Goal: Task Accomplishment & Management: Manage account settings

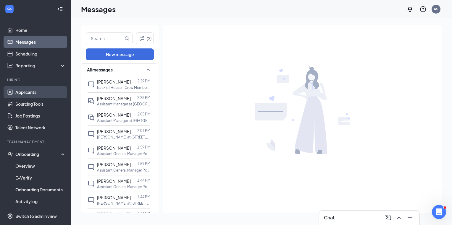
click at [24, 94] on link "Applicants" at bounding box center [40, 92] width 51 height 12
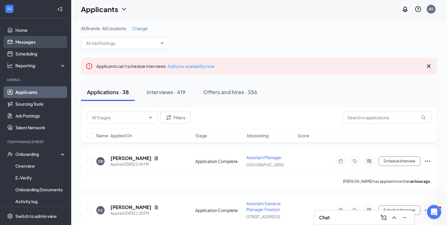
click at [30, 40] on link "Messages" at bounding box center [40, 42] width 51 height 12
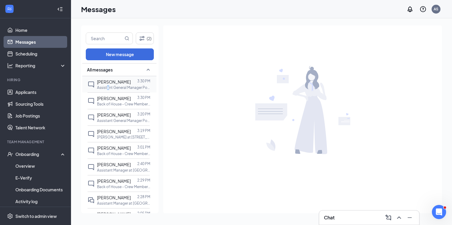
click at [108, 88] on p "Assistant General Manager Position at [STREET_ADDRESS]," at bounding box center [123, 87] width 53 height 5
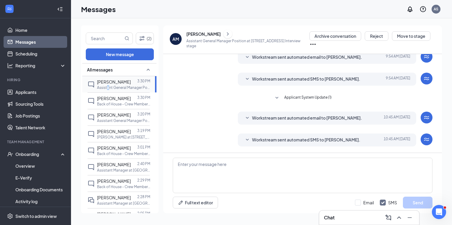
scroll to position [129, 0]
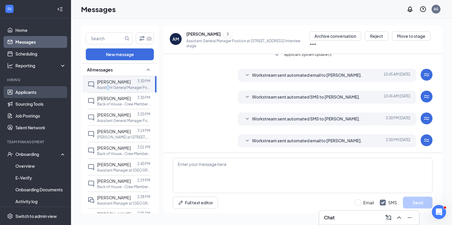
click at [32, 90] on link "Applicants" at bounding box center [40, 92] width 51 height 12
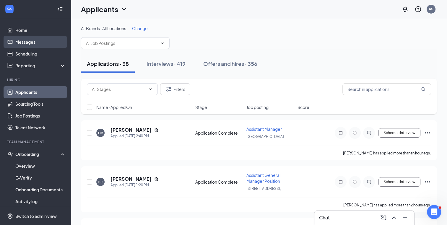
click at [35, 44] on link "Messages" at bounding box center [40, 42] width 51 height 12
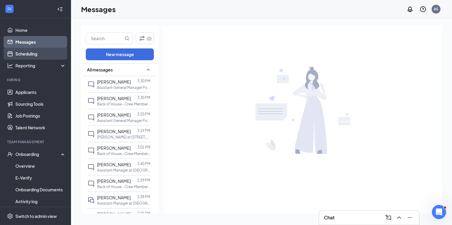
click at [41, 55] on link "Scheduling" at bounding box center [40, 54] width 51 height 12
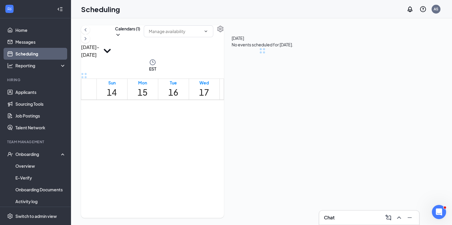
scroll to position [291, 0]
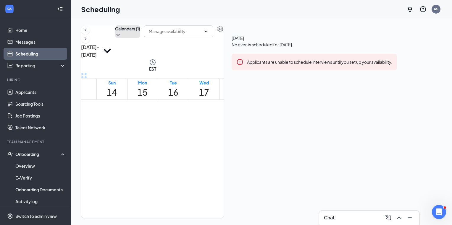
click at [140, 38] on button "Calendars (1)" at bounding box center [127, 31] width 25 height 12
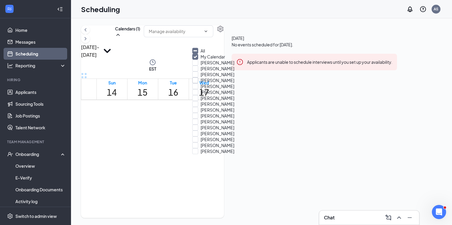
click at [202, 83] on input "[PERSON_NAME]" at bounding box center [213, 80] width 42 height 6
click at [224, 24] on div "[DATE] - [DATE] Calendars (2) EST Sun 14 Mon 15 Tue 16 Wed 17 Thu 18 Fri 19 Sat…" at bounding box center [261, 121] width 381 height 207
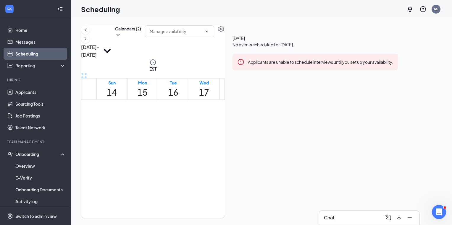
scroll to position [320, 0]
click at [219, 120] on span "9:00-9:15 AM" at bounding box center [224, 128] width 10 height 17
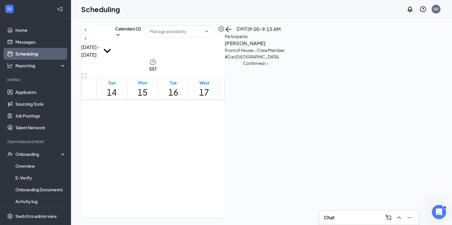
click at [229, 120] on span "9:15-9:30 AM" at bounding box center [234, 128] width 10 height 17
click at [239, 137] on div "1" at bounding box center [244, 141] width 10 height 8
click at [249, 137] on span "10:00-10:30 AM" at bounding box center [255, 128] width 12 height 17
click at [262, 147] on div "10:30-10:45 AM 1" at bounding box center [268, 134] width 12 height 27
click at [262, 137] on span "10:30-10:45 AM" at bounding box center [268, 128] width 12 height 17
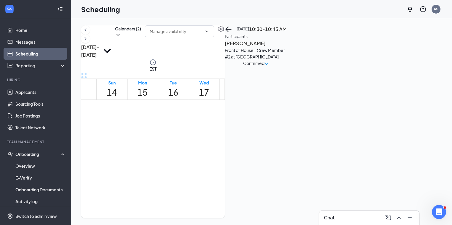
click at [274, 137] on span "10:45-11:00 AM" at bounding box center [280, 128] width 12 height 17
click at [251, 120] on span "9:00-9:30 AM" at bounding box center [255, 128] width 10 height 17
click at [260, 137] on div "1" at bounding box center [265, 141] width 10 height 8
click at [270, 141] on div "1" at bounding box center [276, 142] width 12 height 10
click at [282, 137] on span "10:30-11:00 AM" at bounding box center [288, 128] width 12 height 17
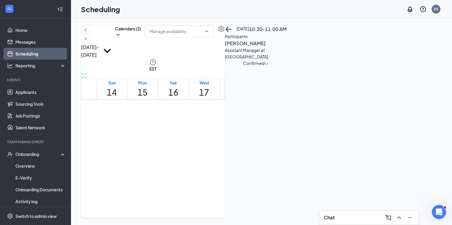
click at [311, 120] on span "9:00-9:30 AM" at bounding box center [316, 128] width 10 height 17
click at [322, 137] on div "1" at bounding box center [327, 141] width 10 height 8
click at [332, 137] on span "10:00-10:15 AM" at bounding box center [338, 128] width 12 height 17
click at [344, 137] on span "10:15-10:30 AM" at bounding box center [350, 128] width 12 height 17
drag, startPoint x: 301, startPoint y: 163, endPoint x: 304, endPoint y: 160, distance: 3.8
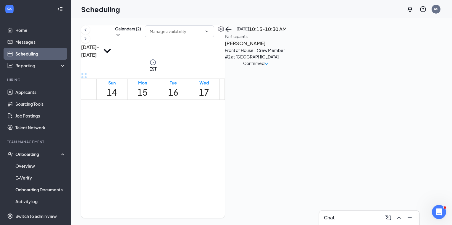
click at [356, 147] on div "1" at bounding box center [362, 142] width 12 height 10
click at [141, 38] on button "Calendars (2)" at bounding box center [128, 31] width 26 height 12
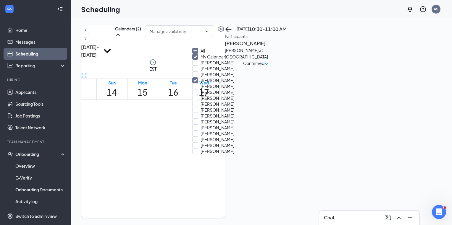
click at [201, 83] on input "[PERSON_NAME]" at bounding box center [213, 80] width 42 height 6
checkbox input "false"
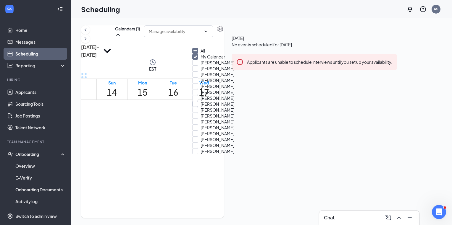
scroll to position [59, 0]
click at [200, 113] on input "[PERSON_NAME]" at bounding box center [213, 110] width 42 height 6
checkbox input "true"
drag, startPoint x: 202, startPoint y: 87, endPoint x: 200, endPoint y: 84, distance: 3.2
click at [202, 89] on input "[PERSON_NAME]" at bounding box center [213, 92] width 42 height 6
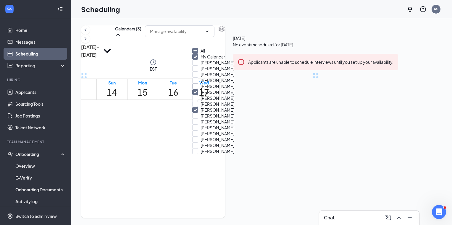
checkbox input "true"
click at [168, 37] on div "[DATE] - [DATE] Calendars (3)" at bounding box center [153, 41] width 144 height 33
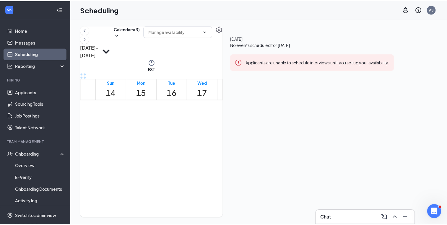
scroll to position [291, 0]
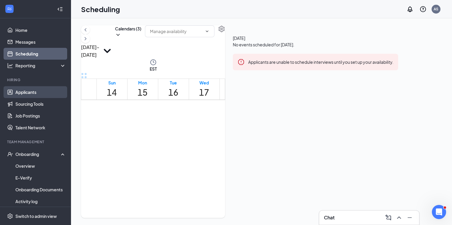
click at [31, 96] on link "Applicants" at bounding box center [40, 92] width 51 height 12
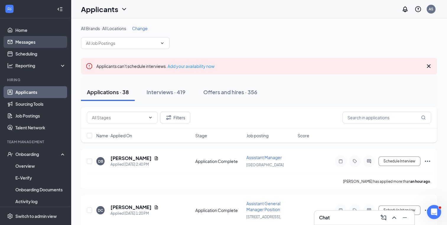
click at [32, 44] on link "Messages" at bounding box center [40, 42] width 51 height 12
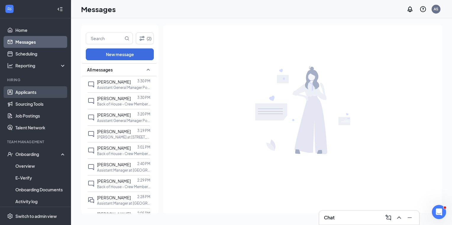
click at [35, 91] on link "Applicants" at bounding box center [40, 92] width 51 height 12
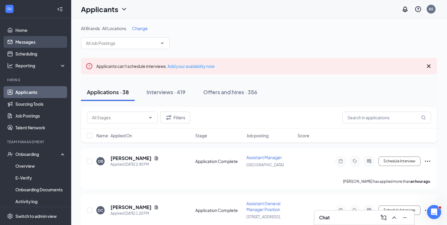
click at [37, 46] on link "Messages" at bounding box center [40, 42] width 51 height 12
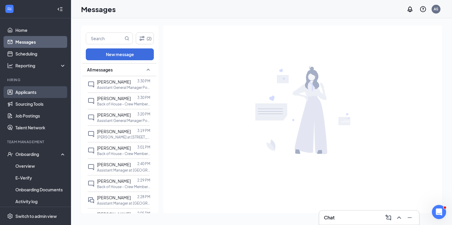
click at [35, 95] on link "Applicants" at bounding box center [40, 92] width 51 height 12
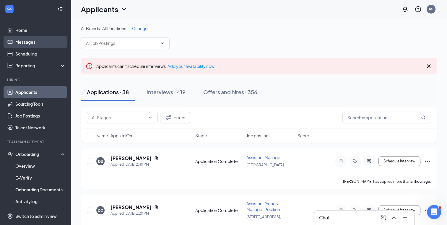
click at [30, 45] on link "Messages" at bounding box center [40, 42] width 51 height 12
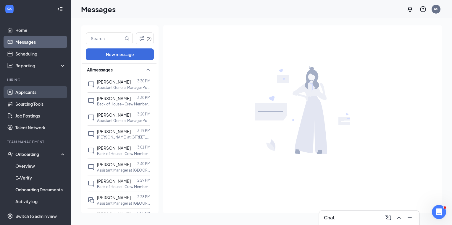
click at [21, 92] on link "Applicants" at bounding box center [40, 92] width 51 height 12
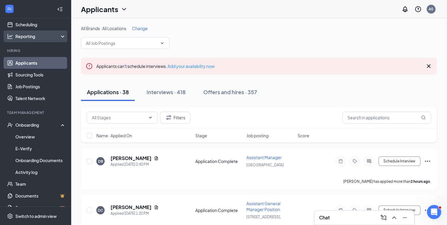
click at [39, 37] on ul "Home Messages Scheduling Reporting Hiring Applicants Sourcing Tools Job Posting…" at bounding box center [35, 116] width 71 height 254
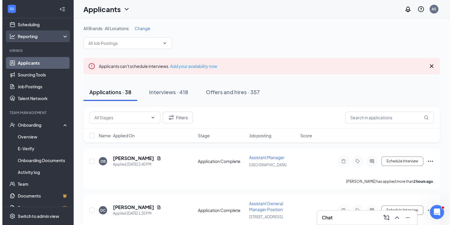
scroll to position [30, 0]
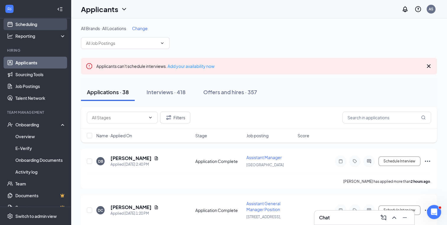
click at [34, 24] on link "Scheduling" at bounding box center [40, 24] width 51 height 12
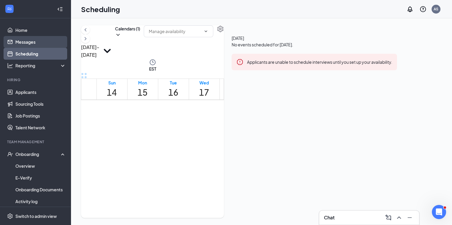
click at [24, 38] on link "Messages" at bounding box center [40, 42] width 51 height 12
